Goal: Task Accomplishment & Management: Manage account settings

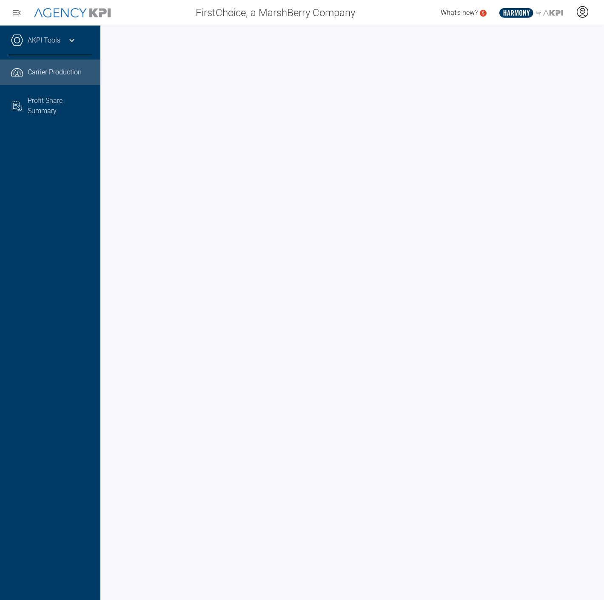
click at [581, 13] on icon at bounding box center [582, 11] width 5 height 5
click at [67, 40] on icon at bounding box center [72, 40] width 10 height 10
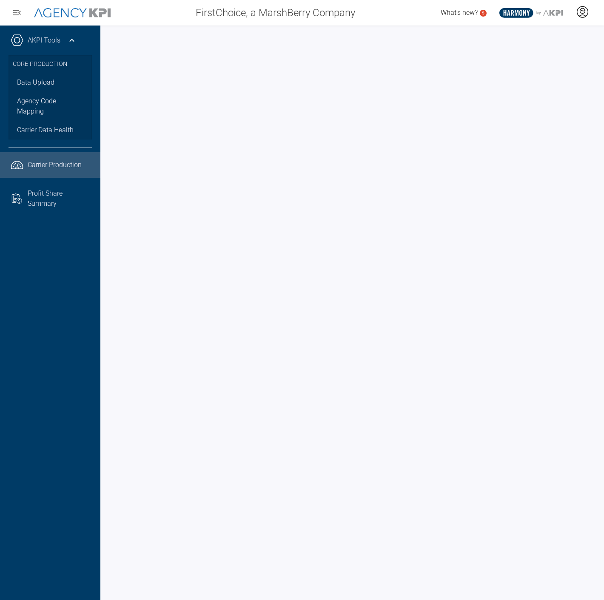
click at [579, 10] on icon at bounding box center [582, 12] width 13 height 13
click at [530, 37] on span "Log Out" at bounding box center [521, 34] width 22 height 7
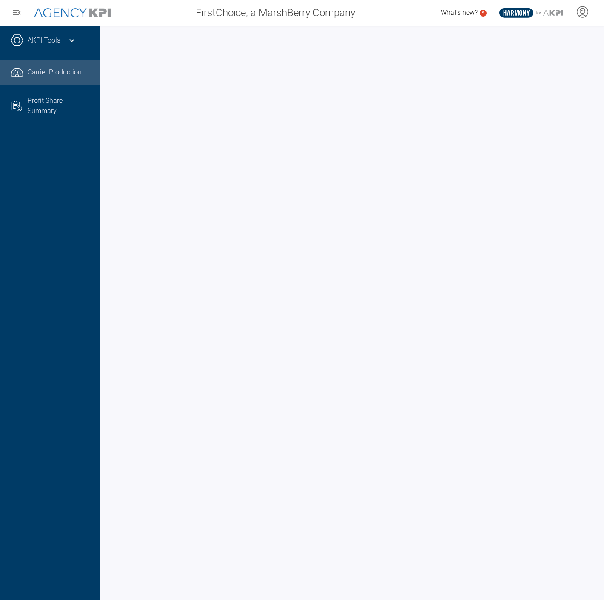
click at [71, 45] on icon at bounding box center [72, 40] width 10 height 10
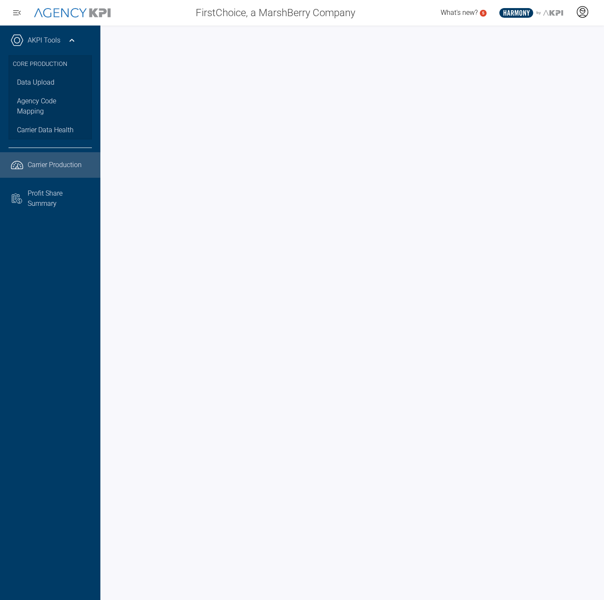
drag, startPoint x: 580, startPoint y: 8, endPoint x: 579, endPoint y: 15, distance: 7.3
click at [581, 9] on icon at bounding box center [582, 12] width 13 height 13
click at [536, 38] on li "Log Out" at bounding box center [548, 35] width 91 height 18
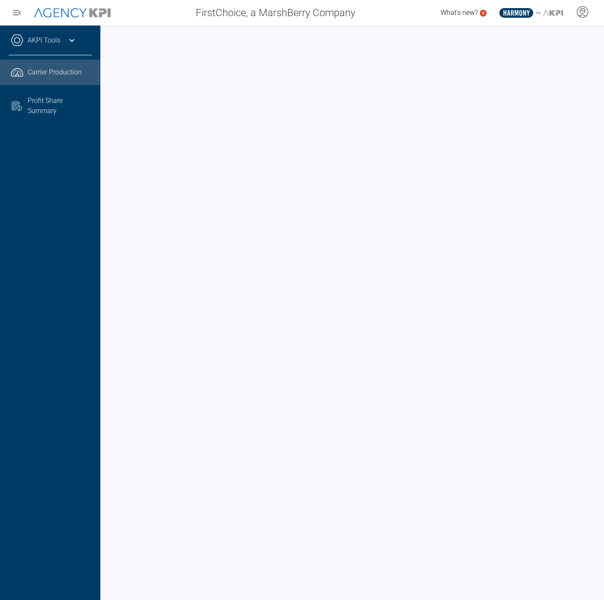
click at [58, 43] on link "AKPI Tools" at bounding box center [44, 40] width 33 height 10
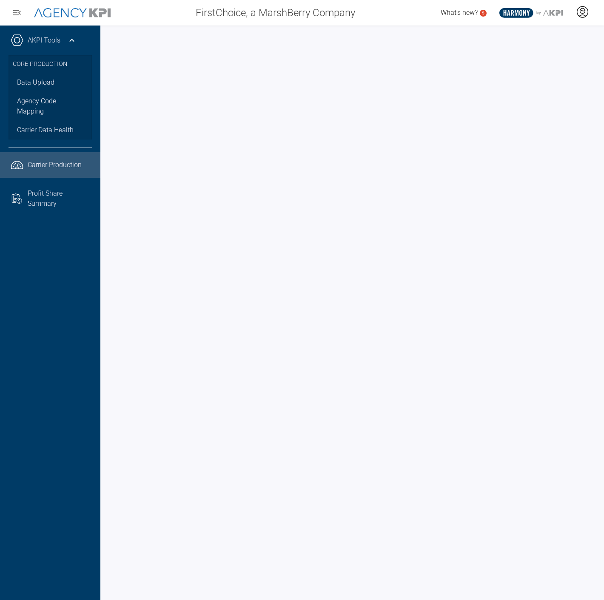
click at [580, 15] on icon at bounding box center [582, 15] width 7 height 1
click at [580, 14] on icon at bounding box center [582, 12] width 13 height 13
click at [543, 32] on li "Log Out" at bounding box center [548, 35] width 91 height 18
